Goal: Task Accomplishment & Management: Complete application form

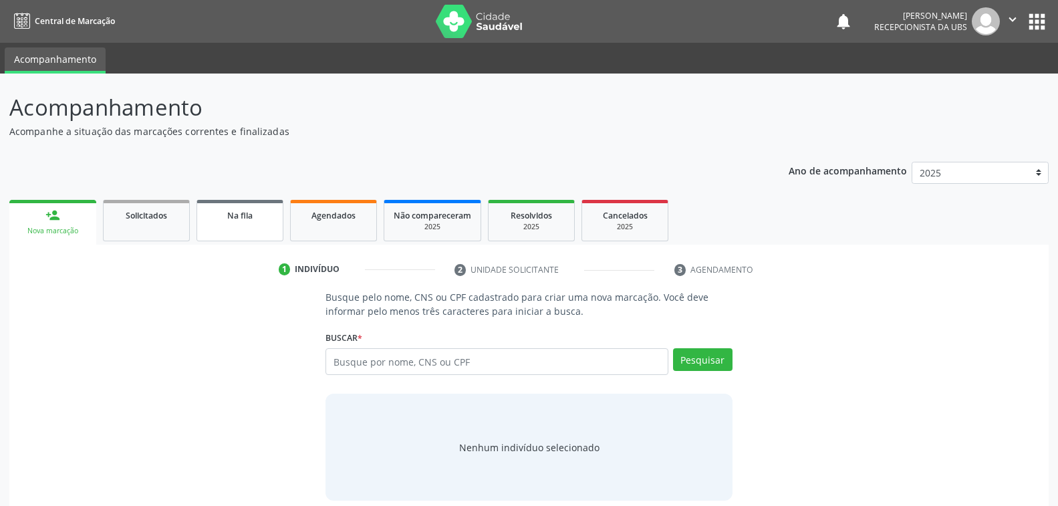
scroll to position [13, 0]
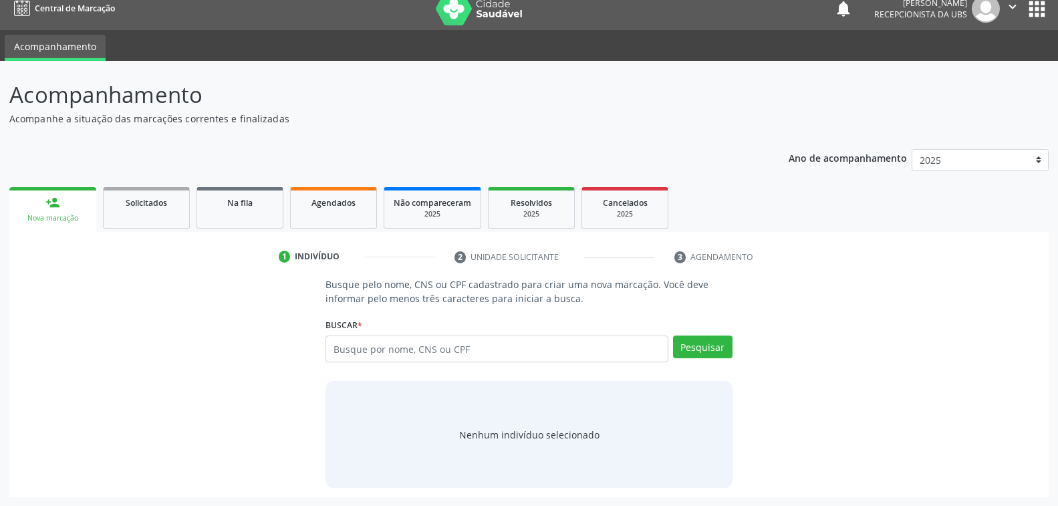
click at [36, 191] on link "person_add Nova marcação" at bounding box center [52, 209] width 87 height 45
click at [39, 197] on link "person_add Nova marcação" at bounding box center [52, 209] width 87 height 45
click at [430, 352] on input "text" at bounding box center [496, 348] width 342 height 27
click at [130, 205] on span "Solicitados" at bounding box center [146, 202] width 41 height 11
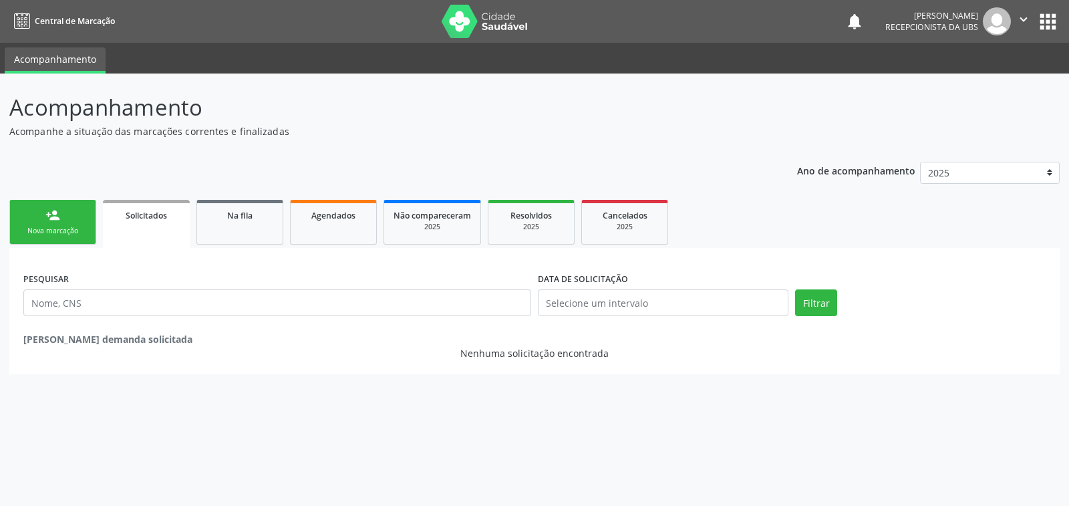
click at [71, 210] on link "person_add Nova marcação" at bounding box center [52, 222] width 87 height 45
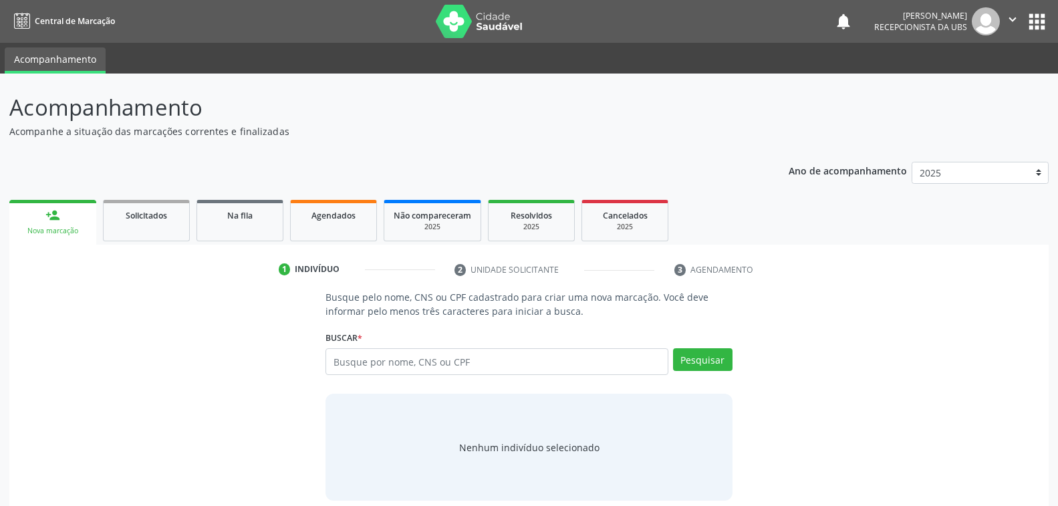
scroll to position [13, 0]
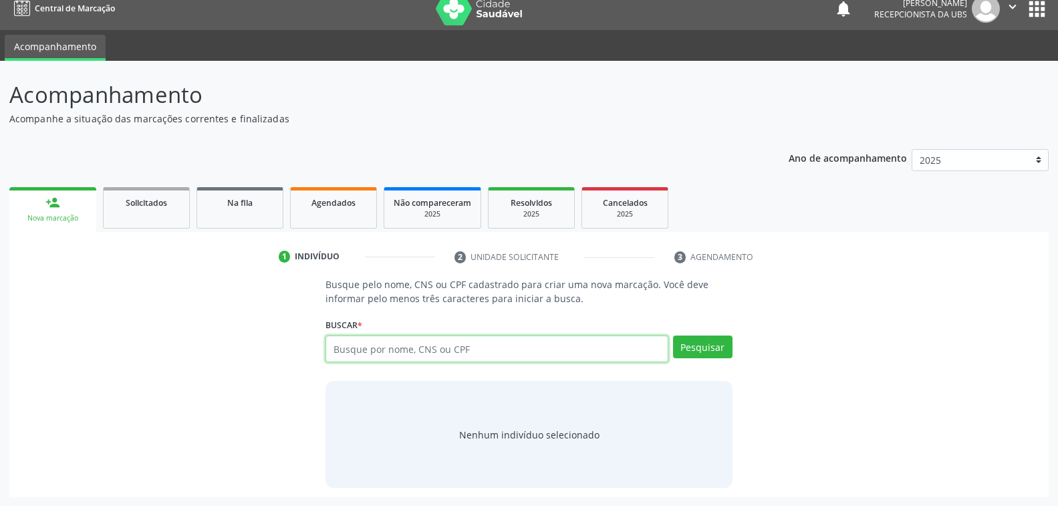
click at [425, 339] on input "text" at bounding box center [496, 348] width 342 height 27
type input "2007020716950004"
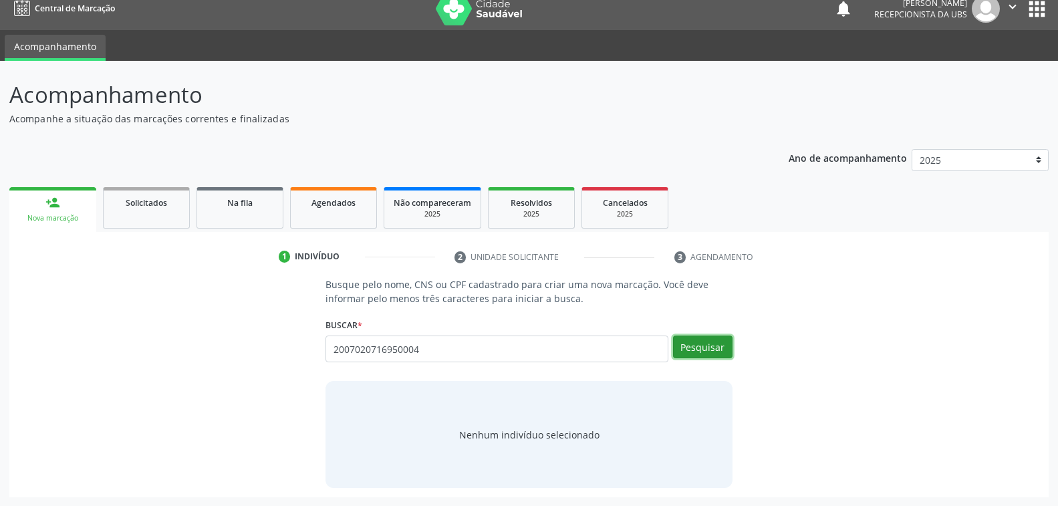
click at [693, 341] on button "Pesquisar" at bounding box center [702, 346] width 59 height 23
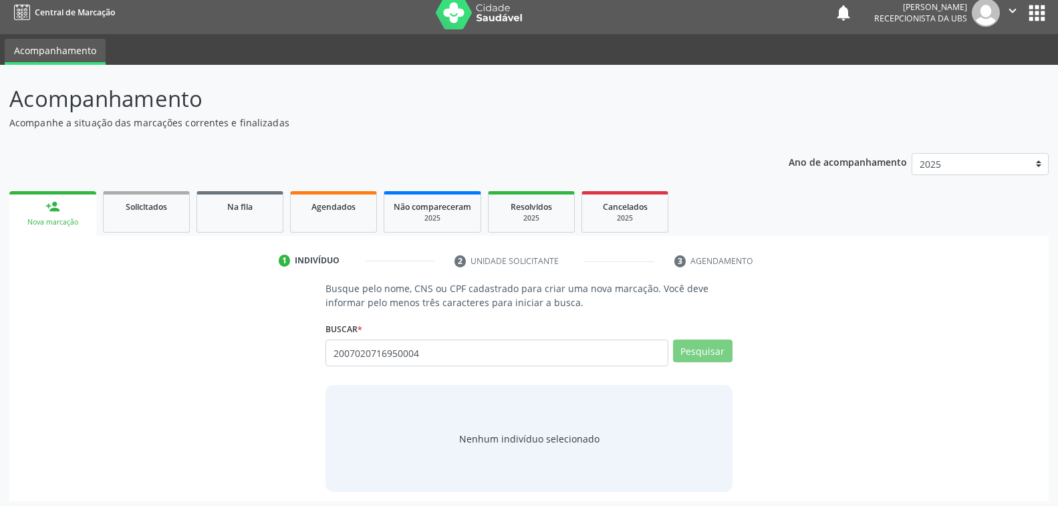
click at [0, 0] on input "2007020716950004" at bounding box center [0, 0] width 0 height 0
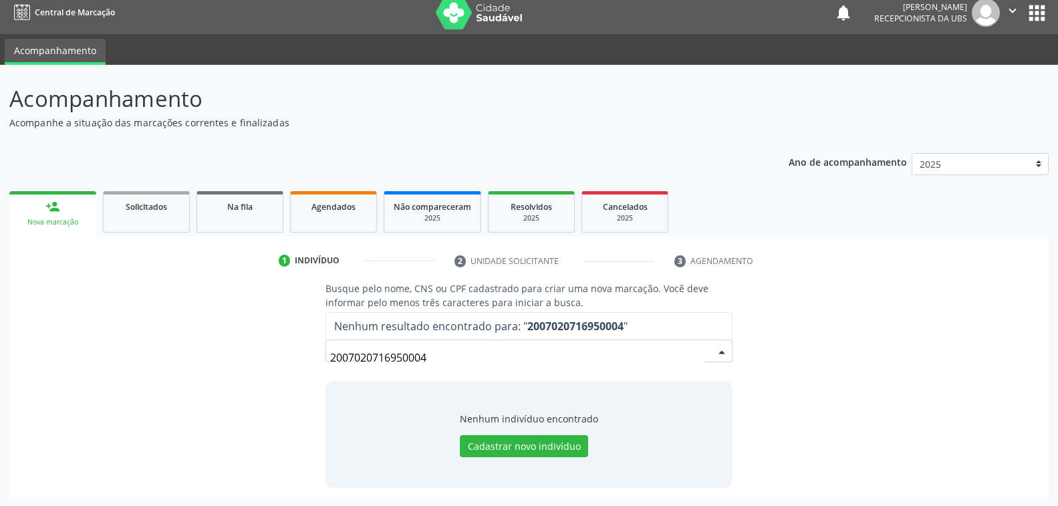
drag, startPoint x: 451, startPoint y: 360, endPoint x: 92, endPoint y: 361, distance: 359.4
click at [92, 361] on div "Busque pelo nome, CNS ou CPF cadastrado para criar uma nova marcação. Você deve…" at bounding box center [529, 384] width 1020 height 206
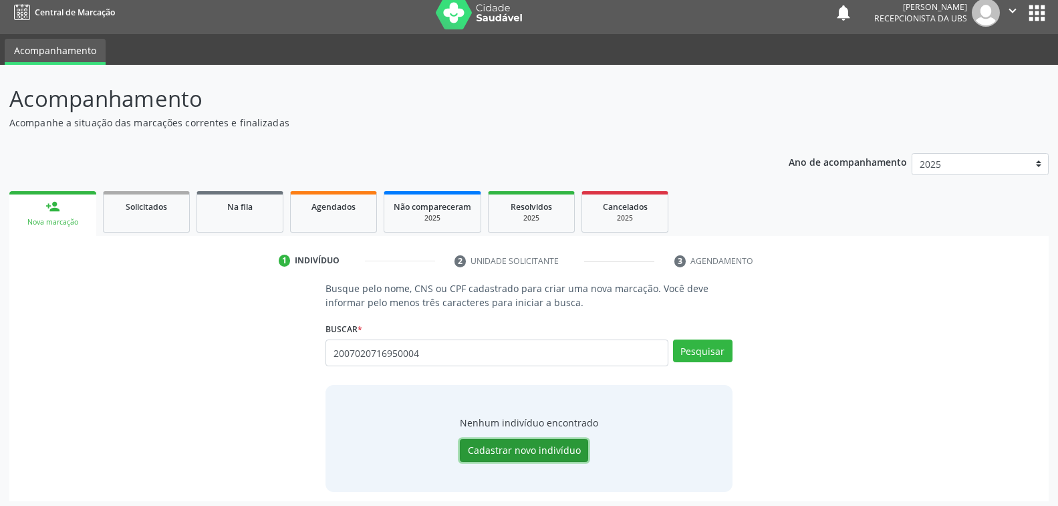
click at [579, 440] on button "Cadastrar novo indivíduo" at bounding box center [524, 450] width 128 height 23
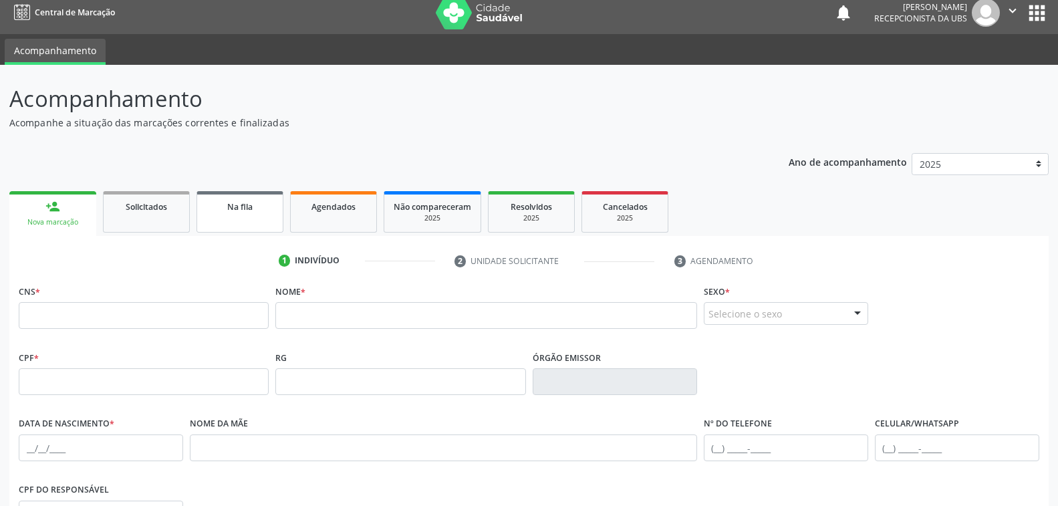
scroll to position [75, 0]
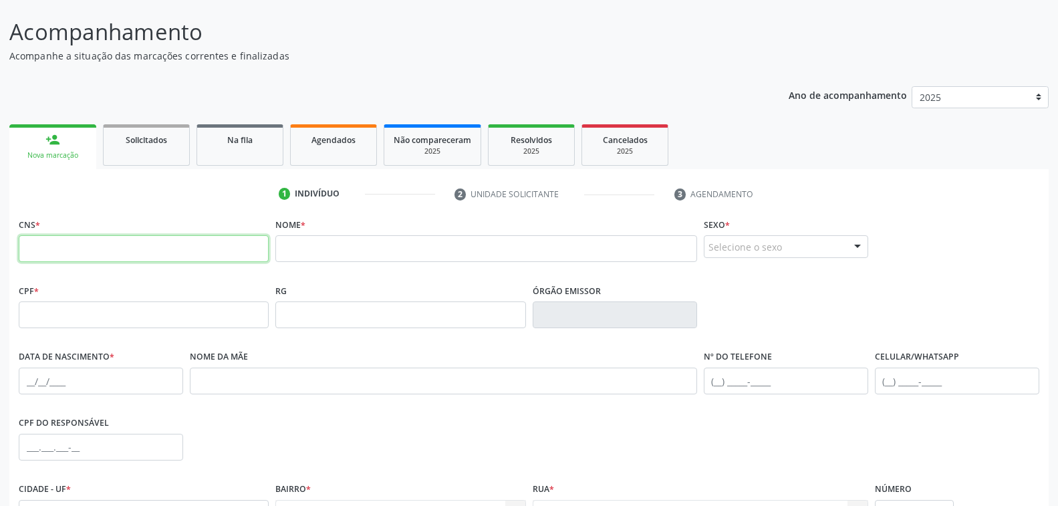
click at [122, 249] on input "text" at bounding box center [144, 248] width 250 height 27
paste input "200 7020 7169 5000"
type input "200 7020 7169 5000"
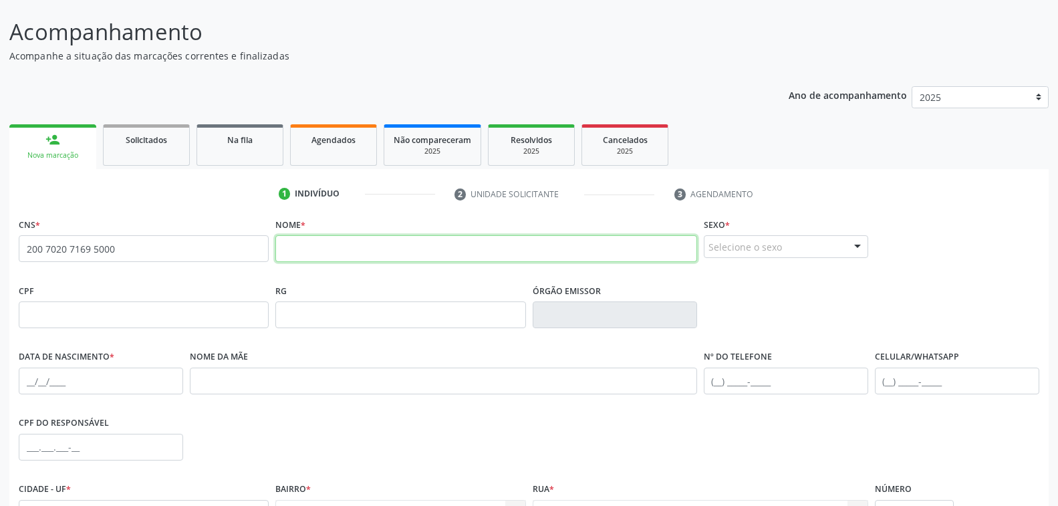
click at [313, 249] on input "text" at bounding box center [485, 248] width 421 height 27
type input "[PERSON_NAME]"
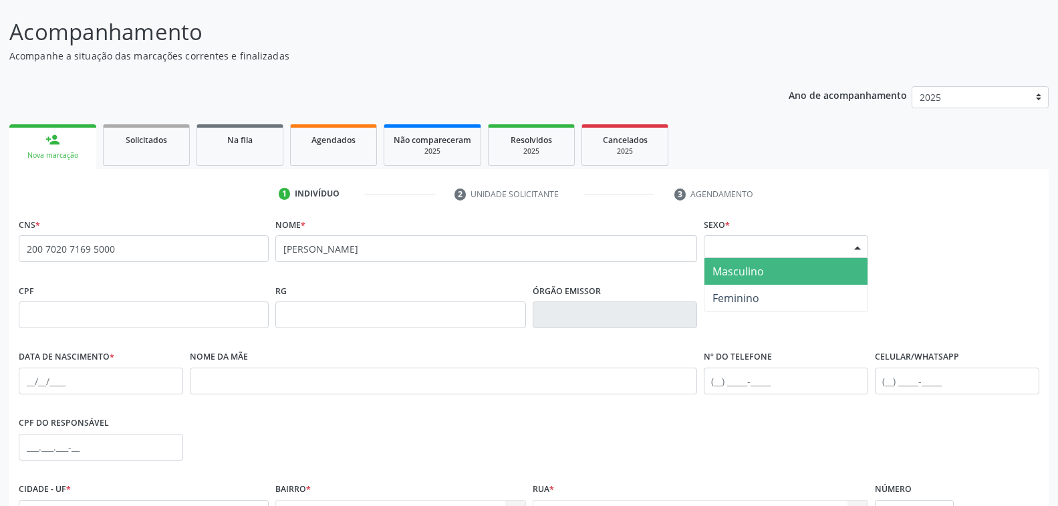
click at [758, 246] on div "Selecione o sexo" at bounding box center [785, 246] width 164 height 23
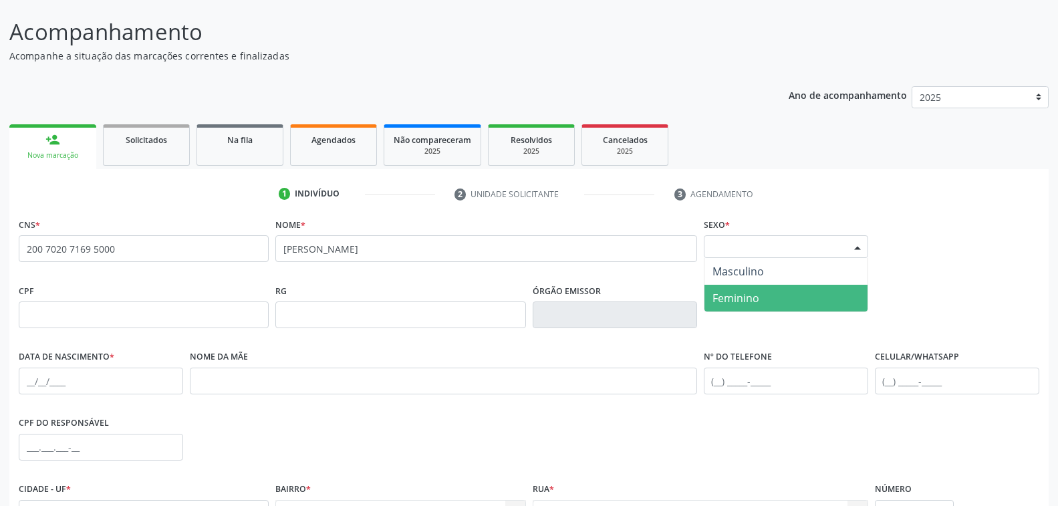
click at [749, 298] on span "Feminino" at bounding box center [735, 298] width 47 height 15
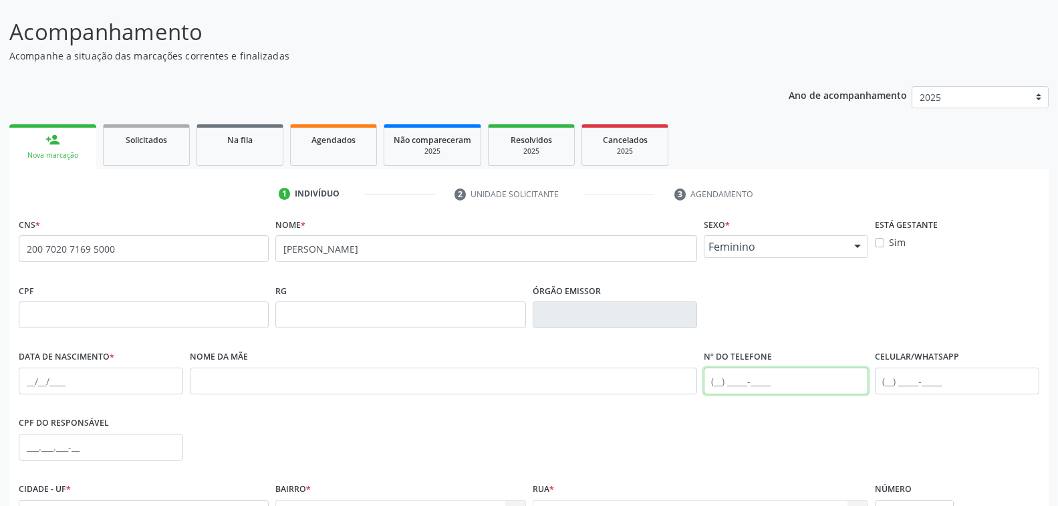
click at [715, 380] on input "text" at bounding box center [785, 380] width 164 height 27
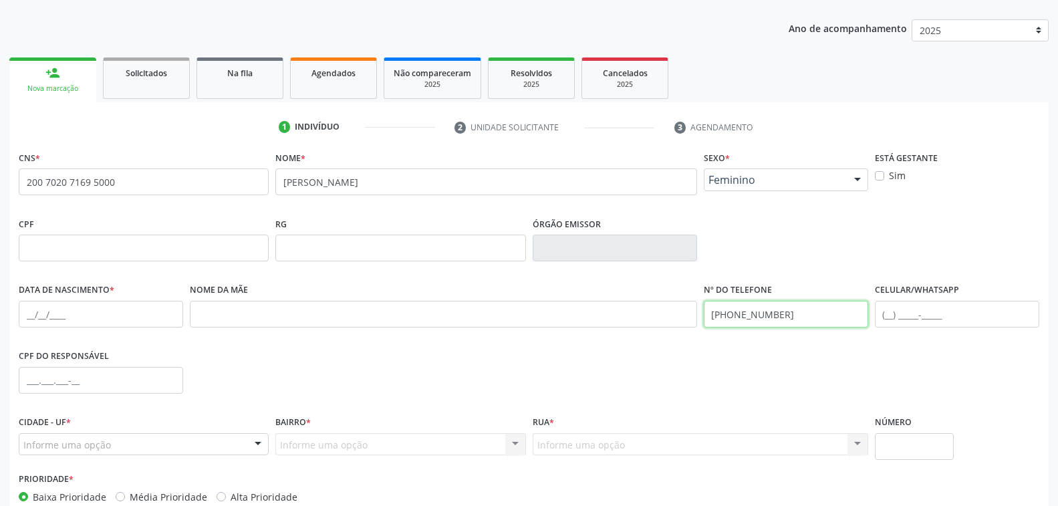
type input "[PHONE_NUMBER]"
click at [27, 319] on input "text" at bounding box center [101, 314] width 164 height 27
type input "[DATE]"
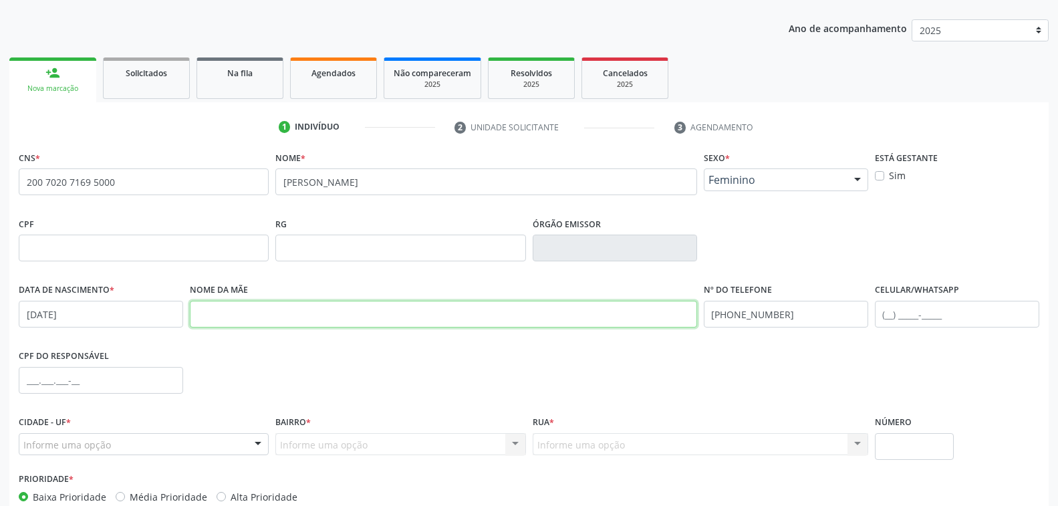
click at [301, 317] on input "text" at bounding box center [443, 314] width 507 height 27
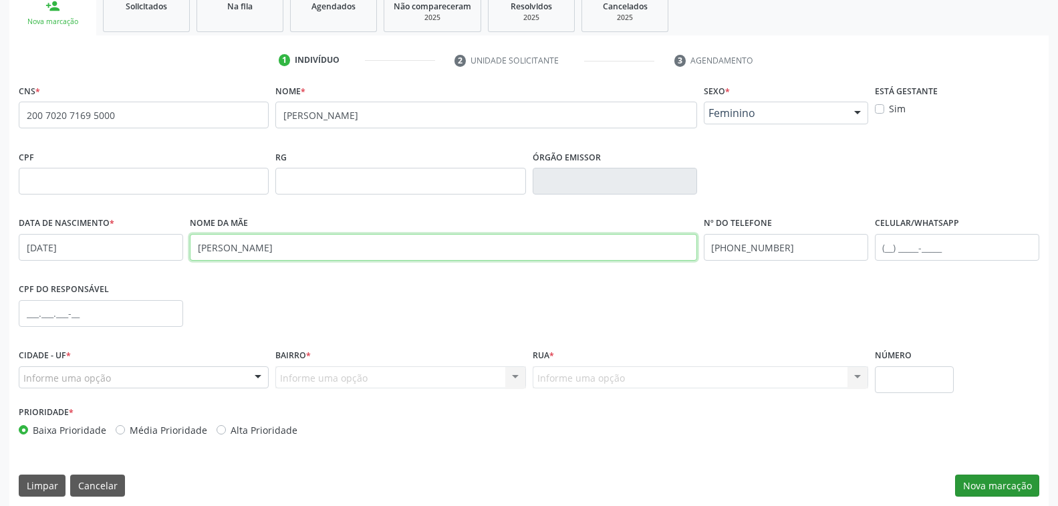
type input "[PERSON_NAME]"
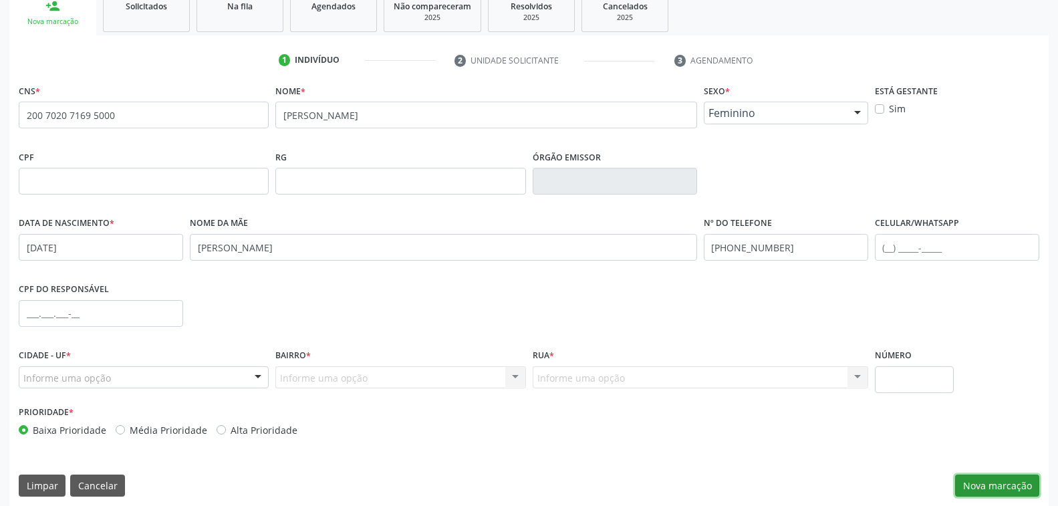
click at [984, 482] on button "Nova marcação" at bounding box center [997, 485] width 84 height 23
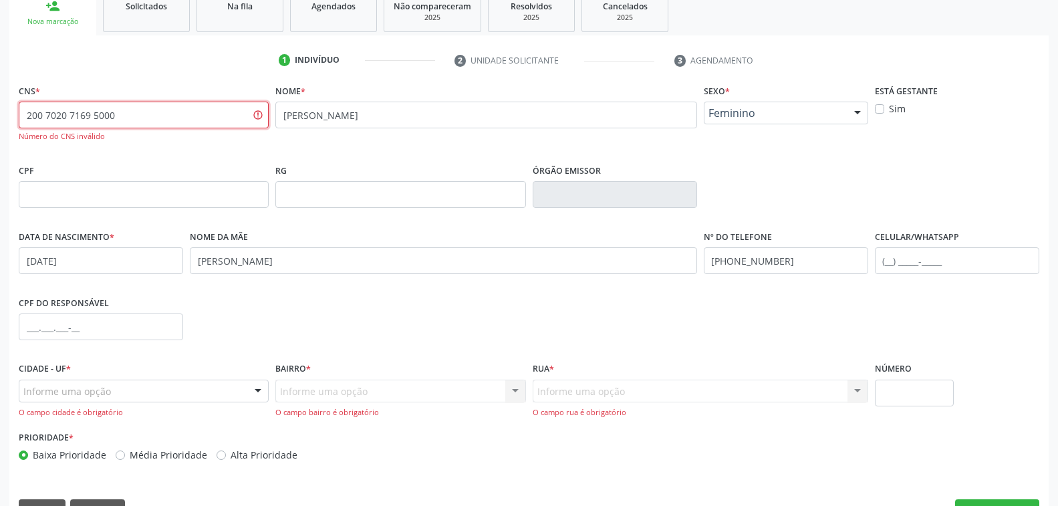
drag, startPoint x: 150, startPoint y: 122, endPoint x: 0, endPoint y: 84, distance: 154.4
click at [0, 84] on div "Acompanhamento Acompanhe a situação das marcações correntes e finalizadas Relat…" at bounding box center [529, 202] width 1058 height 676
click at [70, 112] on input "200 7020 7169 5000" at bounding box center [144, 115] width 250 height 27
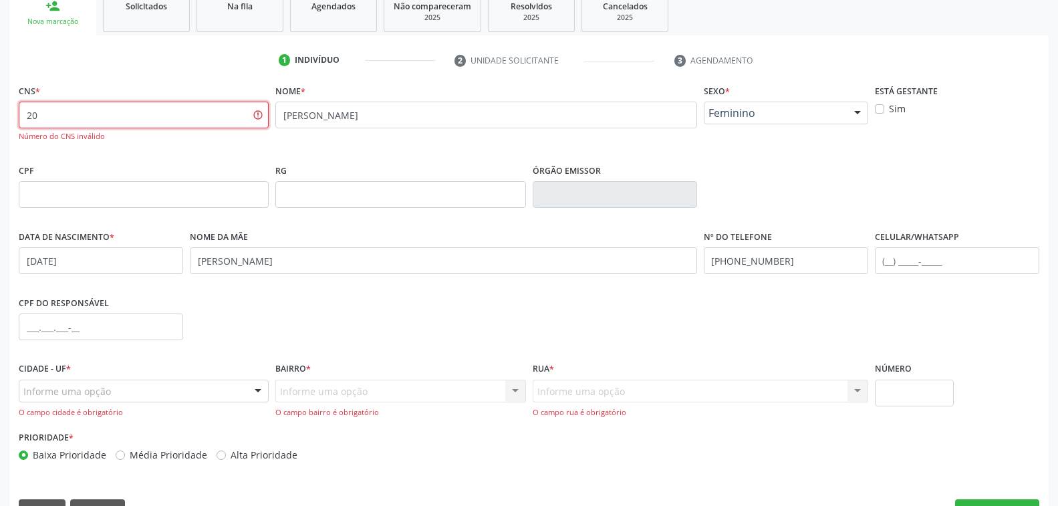
type input "2"
click at [400, 111] on input "[PERSON_NAME]" at bounding box center [485, 115] width 421 height 27
click at [116, 122] on input "130 5758 9430" at bounding box center [144, 115] width 250 height 27
click at [88, 194] on input "text" at bounding box center [144, 194] width 250 height 27
drag, startPoint x: 120, startPoint y: 107, endPoint x: 0, endPoint y: 135, distance: 122.8
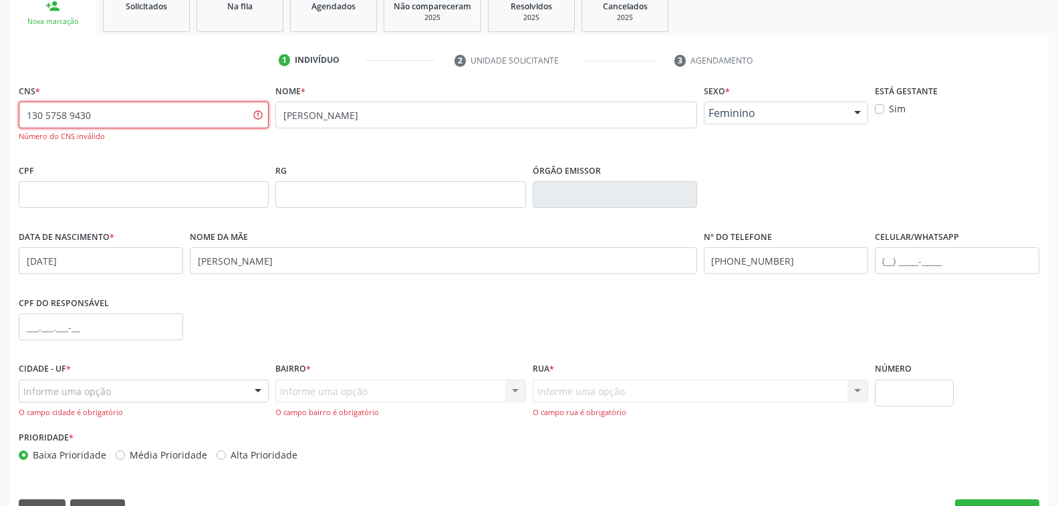
click at [0, 135] on div "Acompanhamento Acompanhe a situação das marcações correntes e finalizadas Relat…" at bounding box center [529, 202] width 1058 height 676
type input "130 5758 9430"
click at [347, 114] on input "[PERSON_NAME]" at bounding box center [485, 115] width 421 height 27
click at [319, 223] on div "RG" at bounding box center [400, 194] width 257 height 66
click at [315, 259] on input "[PERSON_NAME]" at bounding box center [443, 260] width 507 height 27
